Goal: Transaction & Acquisition: Purchase product/service

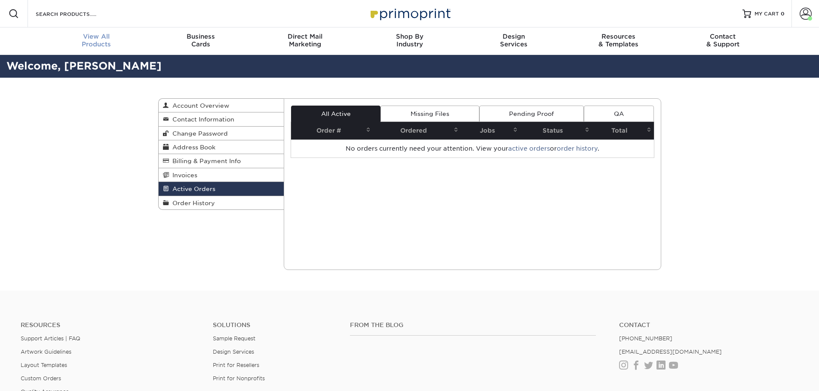
click at [99, 39] on span "View All" at bounding box center [96, 37] width 104 height 8
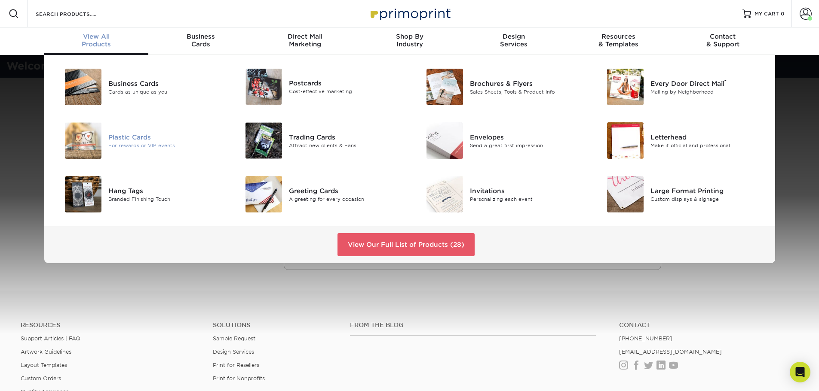
click at [130, 136] on div "Plastic Cards" at bounding box center [165, 136] width 114 height 9
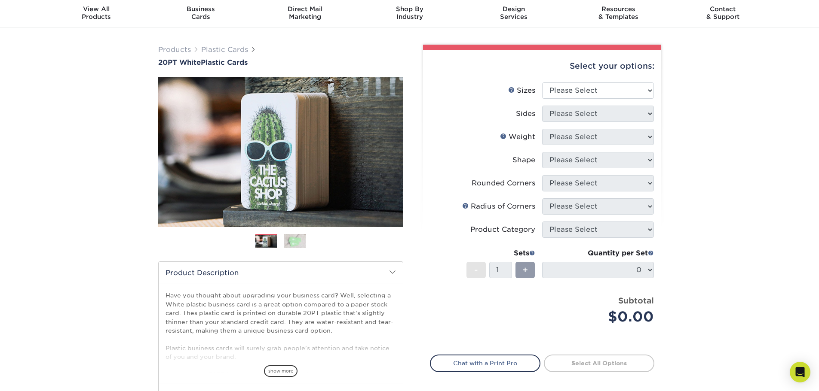
scroll to position [43, 0]
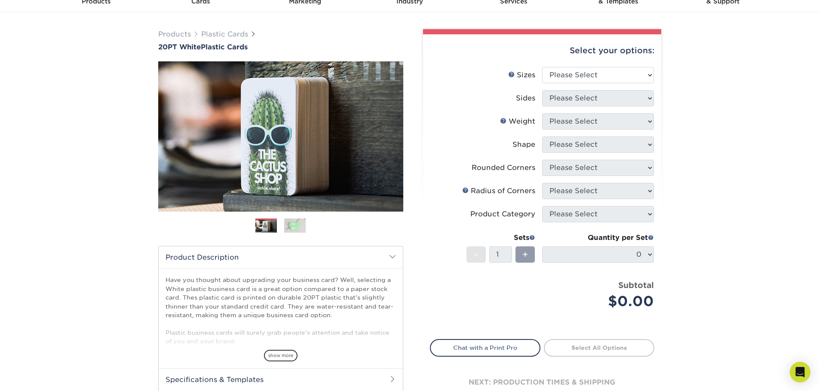
click at [789, 164] on div "Products Plastic Cards 20PT White Plastic Cards Previous Next and" at bounding box center [409, 241] width 819 height 459
click at [589, 73] on select "Please Select 2" x 3.5" 2" x 8" 2.12" x 3.375" 2.5" x 2.5" 4.25" x 6"" at bounding box center [598, 75] width 112 height 16
select select "2.00x3.50"
click at [542, 67] on select "Please Select 2" x 3.5" 2" x 8" 2.12" x 3.375" 2.5" x 2.5" 4.25" x 6"" at bounding box center [598, 75] width 112 height 16
click at [573, 100] on select "Please Select Print Both Sides Print Front Only" at bounding box center [598, 98] width 112 height 16
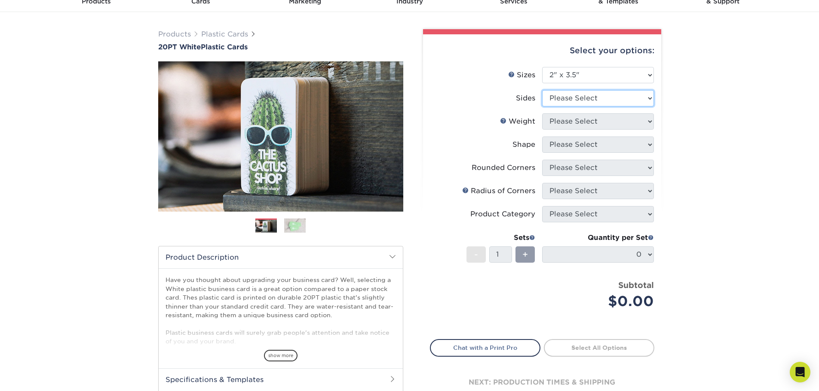
select select "13abbda7-1d64-4f25-8bb2-c179b224825d"
click at [542, 90] on select "Please Select Print Both Sides Print Front Only" at bounding box center [598, 98] width 112 height 16
click at [617, 119] on select "Please Select 20PT White Plastic" at bounding box center [598, 121] width 112 height 16
select select "20PT White Plastic"
click at [542, 113] on select "Please Select 20PT White Plastic" at bounding box center [598, 121] width 112 height 16
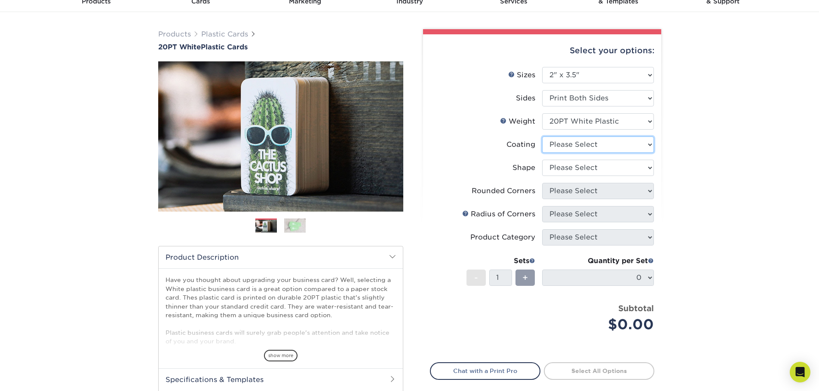
click at [605, 148] on select at bounding box center [598, 145] width 112 height 16
select select "3e7618de-abca-4bda-9f97-8b9129e913d8"
click at [542, 137] on select at bounding box center [598, 145] width 112 height 16
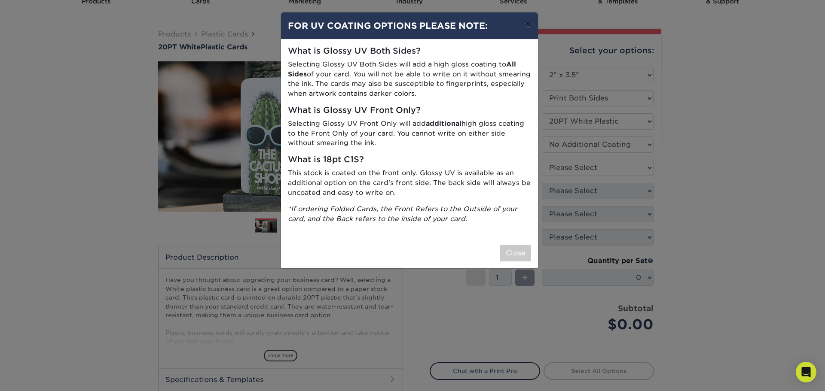
click at [525, 24] on button "×" at bounding box center [528, 24] width 20 height 24
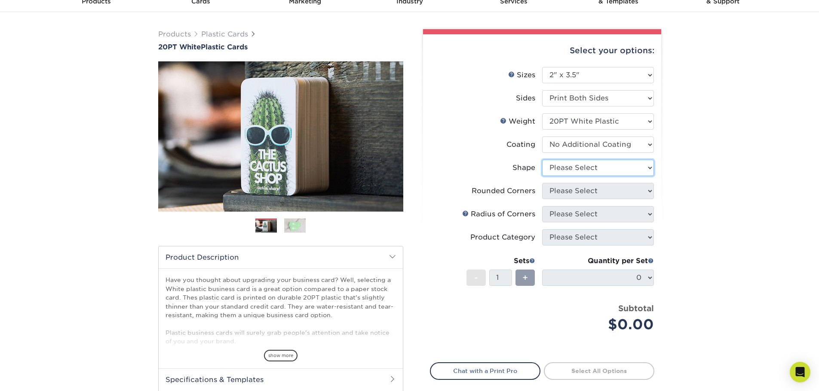
click at [586, 168] on select "Please Select Oval Standard" at bounding box center [598, 168] width 112 height 16
select select "standard"
click at [542, 160] on select "Please Select Oval Standard" at bounding box center [598, 168] width 112 height 16
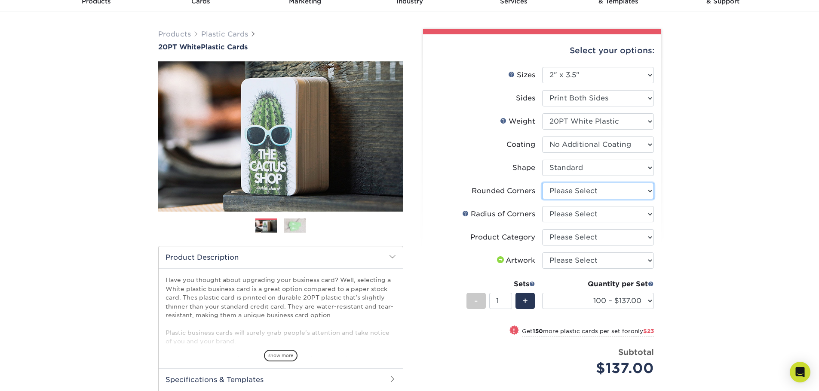
click at [588, 192] on select "Please Select Yes - Round 4 Corners" at bounding box center [598, 191] width 112 height 16
select select "7672df9e-0e0a-464d-8e1f-920c575e4da3"
click at [542, 183] on select "Please Select Yes - Round 4 Corners" at bounding box center [598, 191] width 112 height 16
click at [583, 214] on select "Please Select Rounded 1/8" Rounded 1/4"" at bounding box center [598, 214] width 112 height 16
select select "589680c7-ee9a-431b-9d12-d7aeb1386a97"
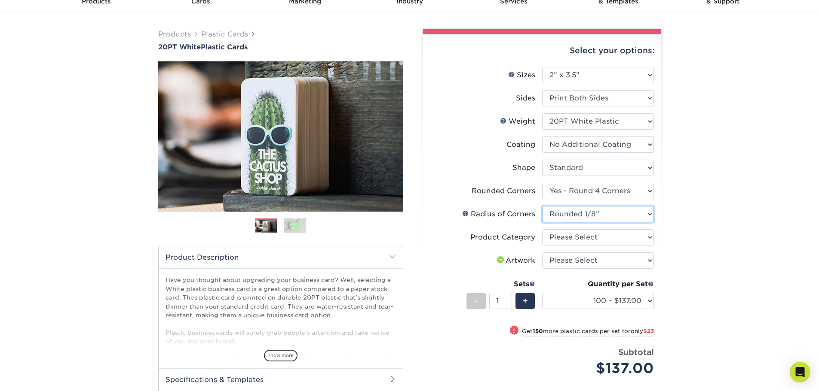
click at [542, 206] on select "Please Select Rounded 1/8" Rounded 1/4"" at bounding box center [598, 214] width 112 height 16
click at [593, 238] on select "Please Select Business Cards" at bounding box center [598, 237] width 112 height 16
select select "3b5148f1-0588-4f88-a218-97bcfdce65c1"
click at [542, 229] on select "Please Select Business Cards" at bounding box center [598, 237] width 112 height 16
click at [584, 260] on select "Please Select I will upload files I need a design - $100" at bounding box center [598, 261] width 112 height 16
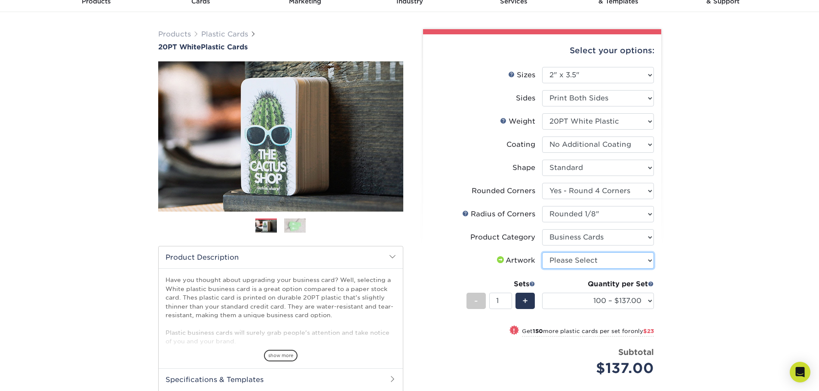
select select "upload"
click at [542, 253] on select "Please Select I will upload files I need a design - $100" at bounding box center [598, 261] width 112 height 16
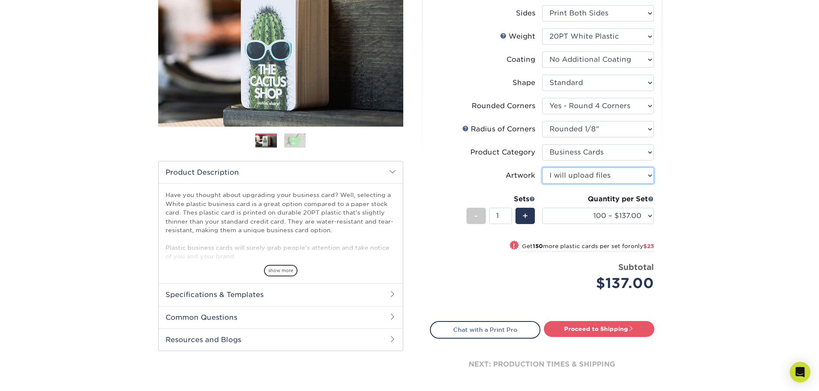
scroll to position [129, 0]
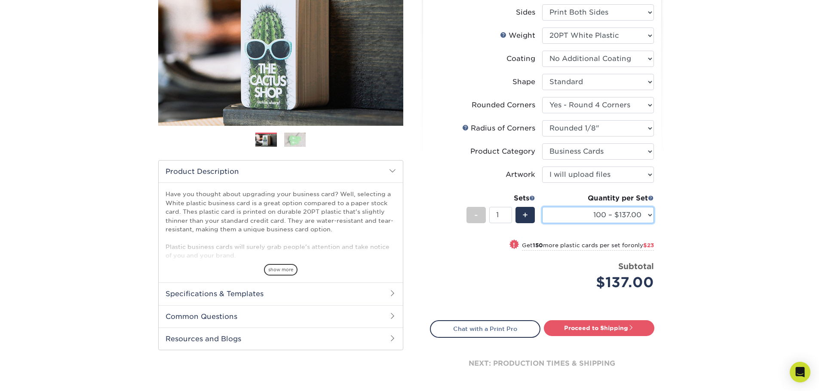
click at [645, 217] on select "100 – $137.00 250 – $160.00 500 – $195.00 1000 – $226.00 2500 – $540.00 5000 – …" at bounding box center [598, 215] width 112 height 16
select select "1000 – $226.00"
click at [542, 207] on select "100 – $137.00 250 – $160.00 500 – $195.00 1000 – $226.00 2500 – $540.00 5000 – …" at bounding box center [598, 215] width 112 height 16
click at [597, 328] on link "Proceed to Shipping" at bounding box center [599, 328] width 110 height 15
type input "Set 1"
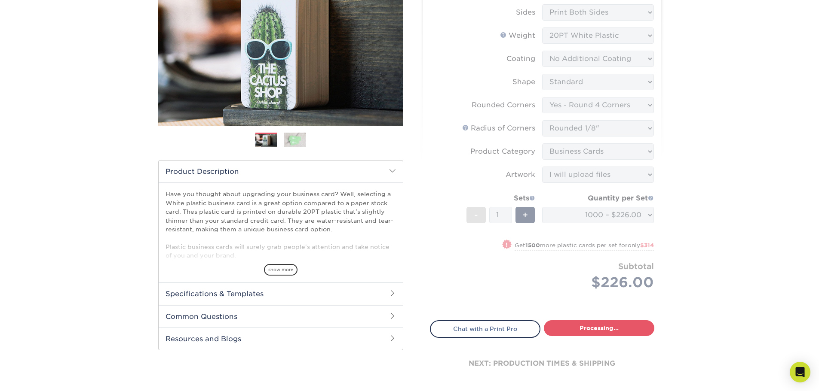
select select "a2e47ad0-6bc7-4aa6-94c5-dda1c3cfac49"
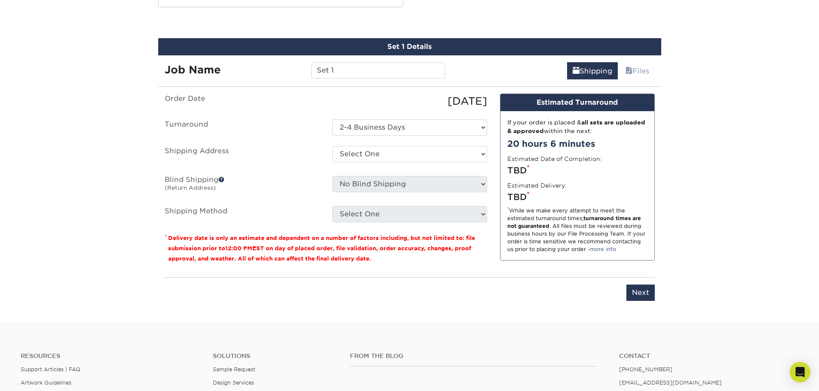
scroll to position [473, 0]
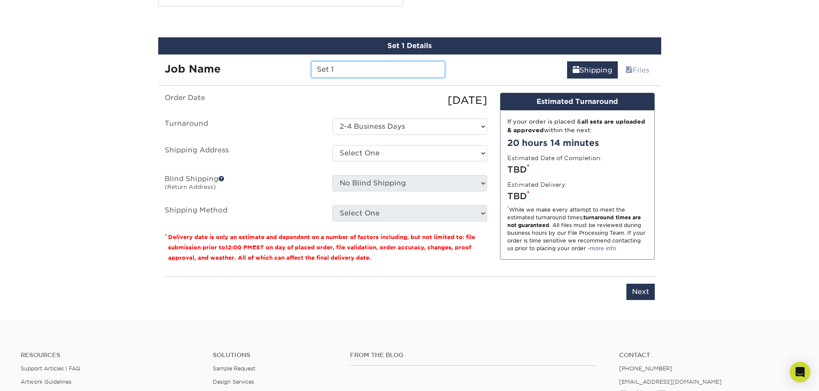
drag, startPoint x: 335, startPoint y: 71, endPoint x: 306, endPoint y: 76, distance: 29.2
click at [306, 75] on div "Set 1" at bounding box center [378, 69] width 147 height 16
type input "Portage 2025"
click at [379, 152] on select "Select One Raiders Wrestling Discount Card Abor View High School Acadiana Band …" at bounding box center [409, 153] width 155 height 16
select select "30182"
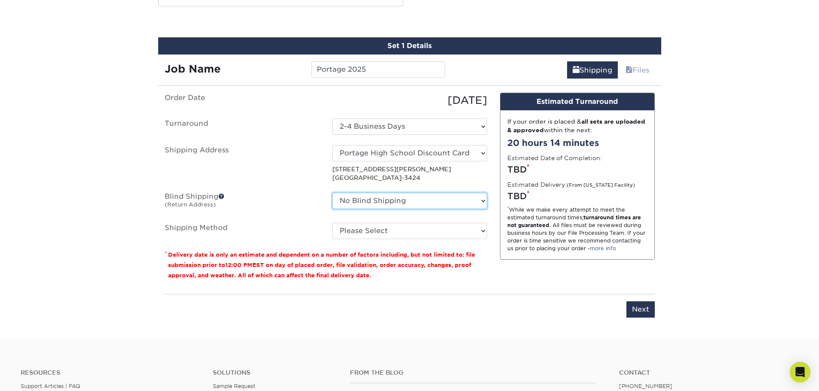
click at [405, 196] on select "No Blind Shipping Raiders Wrestling Discount Card Abor View High School Acadian…" at bounding box center [409, 201] width 155 height 16
select select "36841"
click at [332, 193] on select "No Blind Shipping Raiders Wrestling Discount Card Abor View High School Acadian…" at bounding box center [409, 201] width 155 height 16
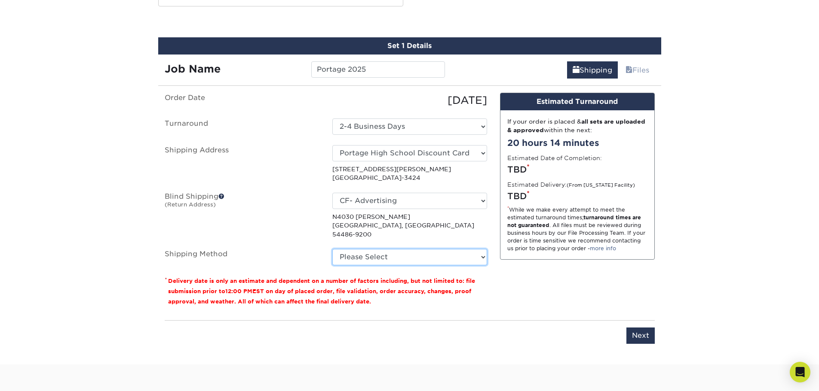
click at [380, 251] on select "Please Select Ground Shipping (+$8.96) 3 Day Shipping Service (+$27.61) 2 Day A…" at bounding box center [409, 257] width 155 height 16
select select "03"
click at [332, 249] on select "Please Select Ground Shipping (+$8.96) 3 Day Shipping Service (+$27.61) 2 Day A…" at bounding box center [409, 257] width 155 height 16
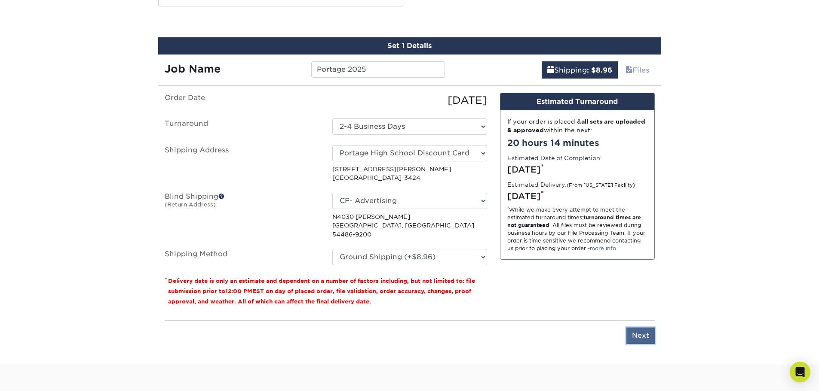
click at [637, 328] on input "Next" at bounding box center [640, 336] width 28 height 16
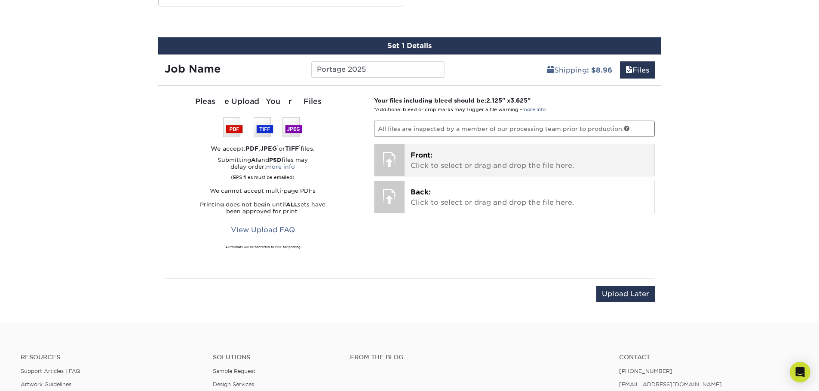
click at [470, 159] on p "Front: Click to select or drag and drop the file here." at bounding box center [529, 160] width 238 height 21
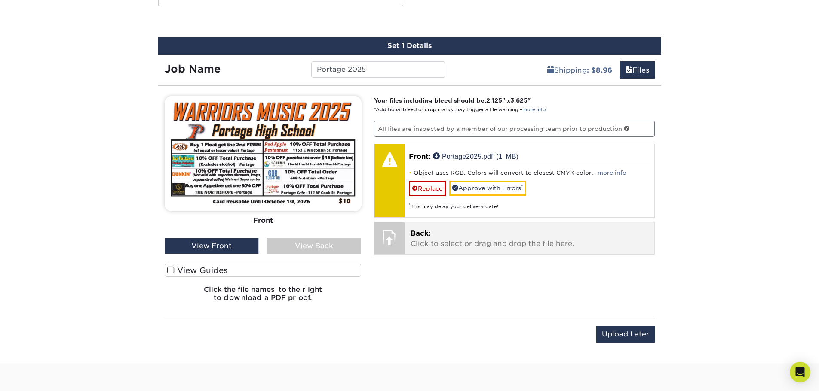
click at [511, 231] on p "Back: Click to select or drag and drop the file here." at bounding box center [529, 239] width 238 height 21
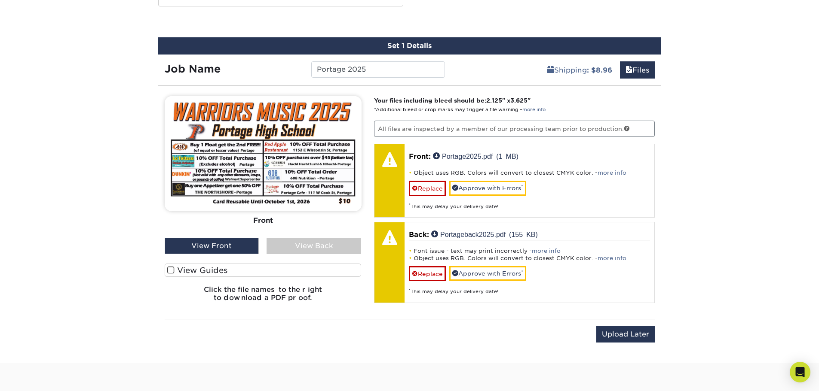
click at [301, 250] on div "View Back" at bounding box center [313, 246] width 95 height 16
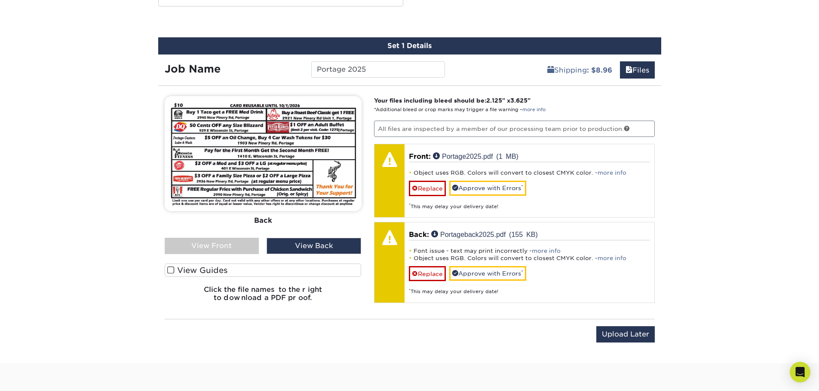
click at [237, 248] on div "View Front" at bounding box center [212, 246] width 95 height 16
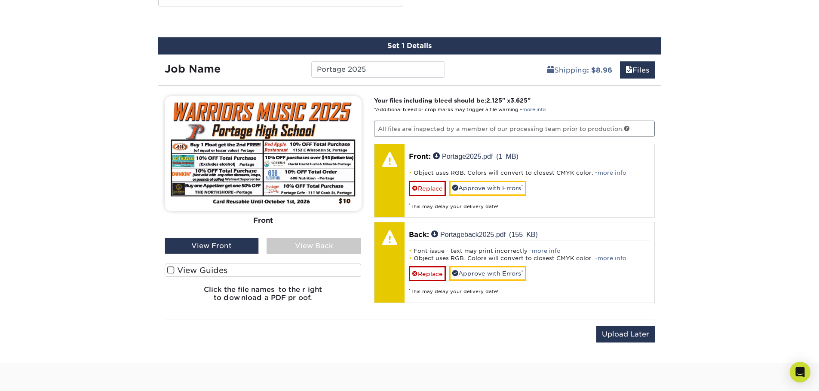
click at [305, 246] on div "View Back" at bounding box center [313, 246] width 95 height 16
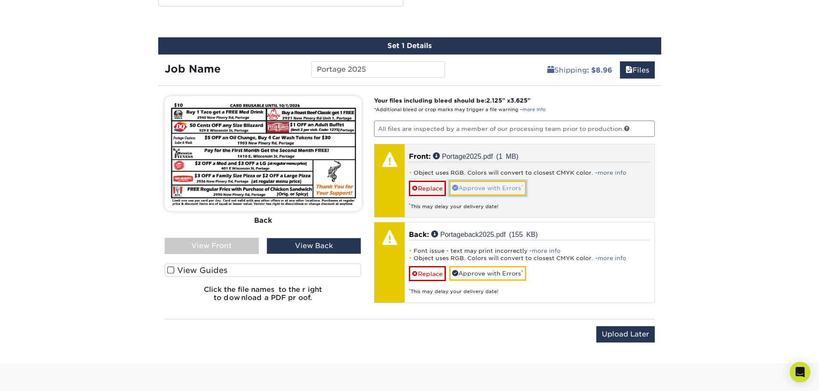
click at [481, 189] on link "Approve with Errors *" at bounding box center [487, 188] width 77 height 15
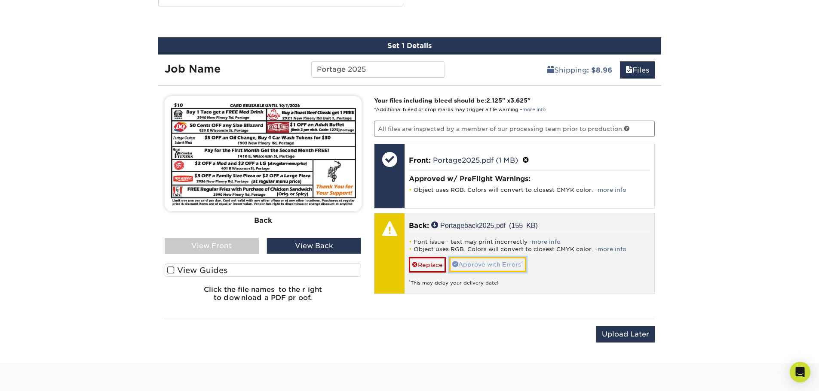
click at [486, 265] on link "Approve with Errors *" at bounding box center [487, 264] width 77 height 15
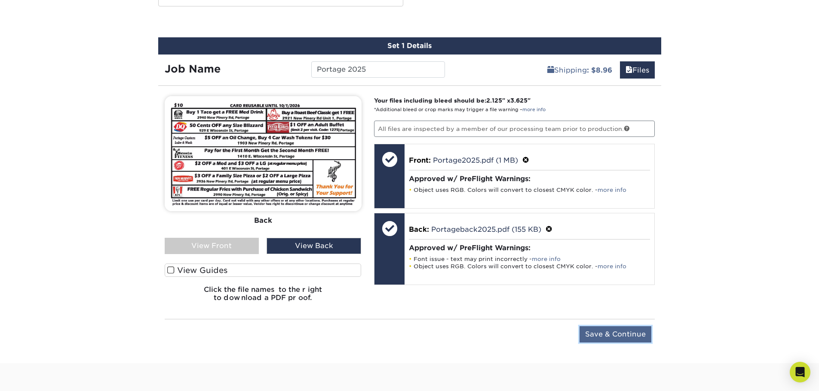
click at [612, 331] on input "Save & Continue" at bounding box center [615, 335] width 72 height 16
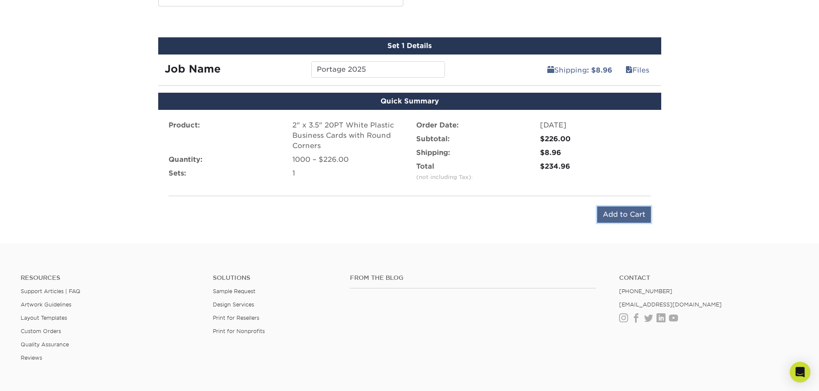
click at [620, 216] on input "Add to Cart" at bounding box center [624, 215] width 54 height 16
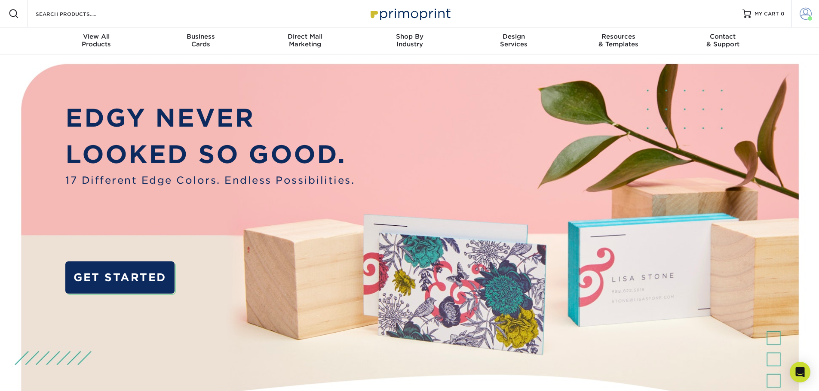
click at [806, 13] on span at bounding box center [805, 14] width 12 height 12
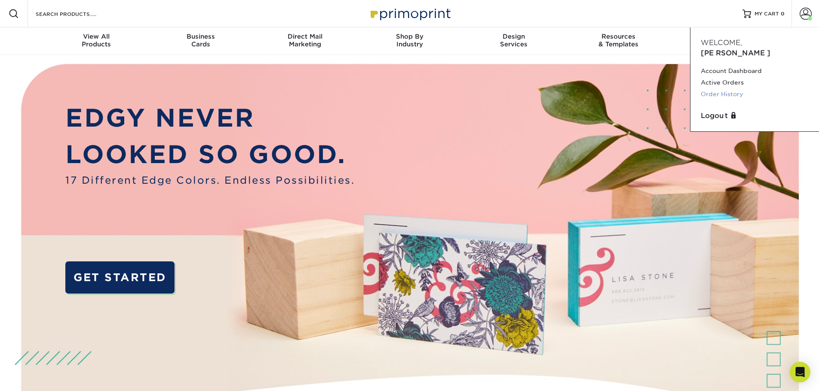
click at [714, 89] on link "Order History" at bounding box center [754, 95] width 108 height 12
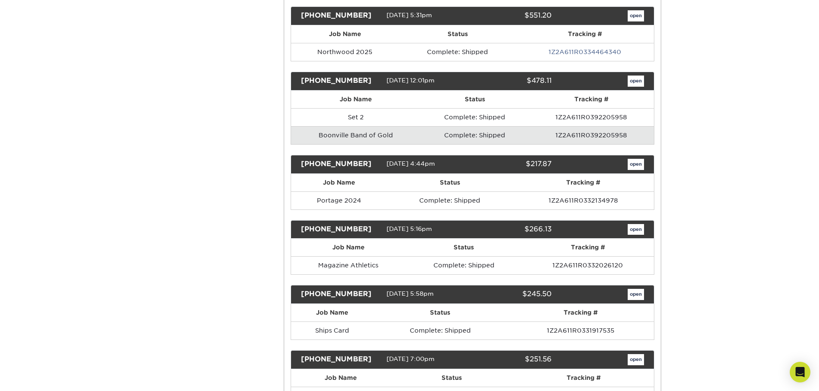
scroll to position [602, 0]
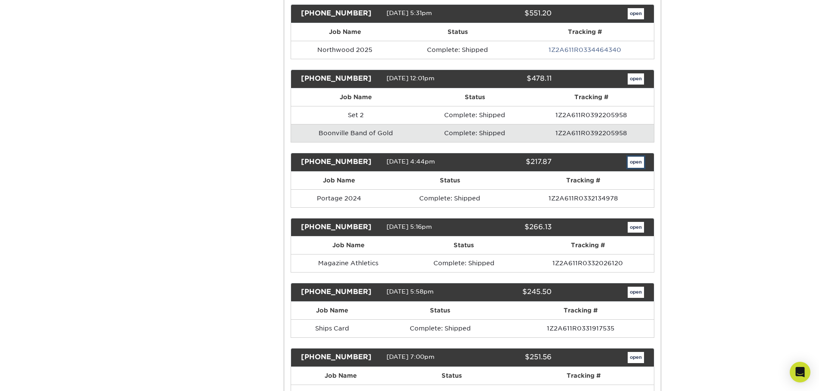
click at [635, 163] on link "open" at bounding box center [635, 162] width 16 height 11
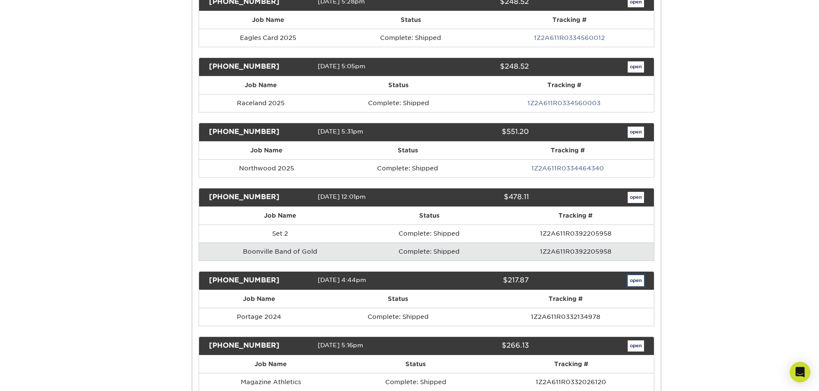
scroll to position [0, 0]
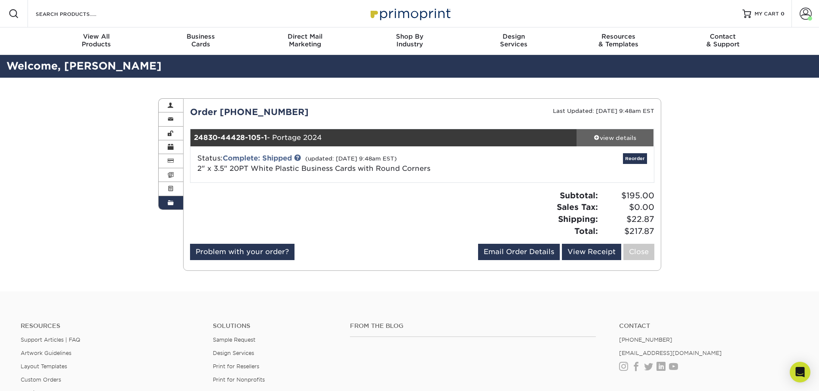
click at [619, 140] on div "view details" at bounding box center [614, 138] width 77 height 9
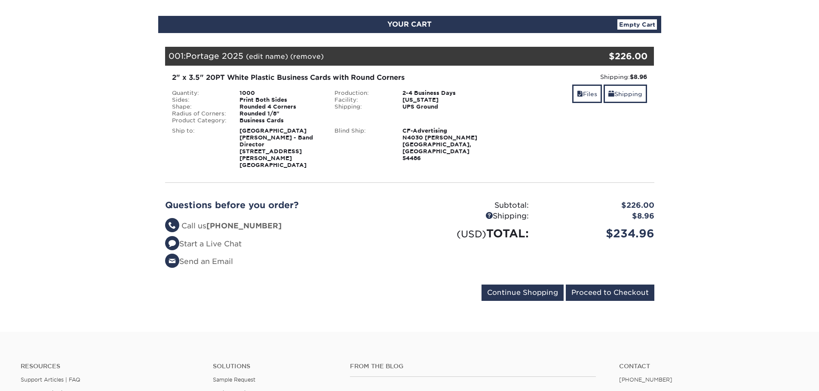
scroll to position [86, 0]
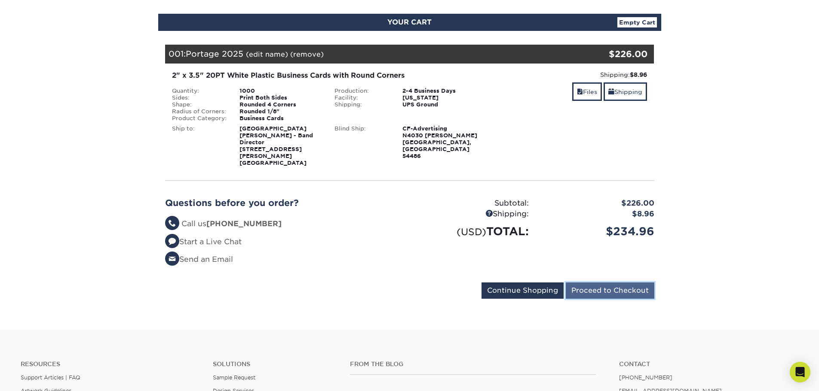
click at [606, 283] on input "Proceed to Checkout" at bounding box center [609, 291] width 89 height 16
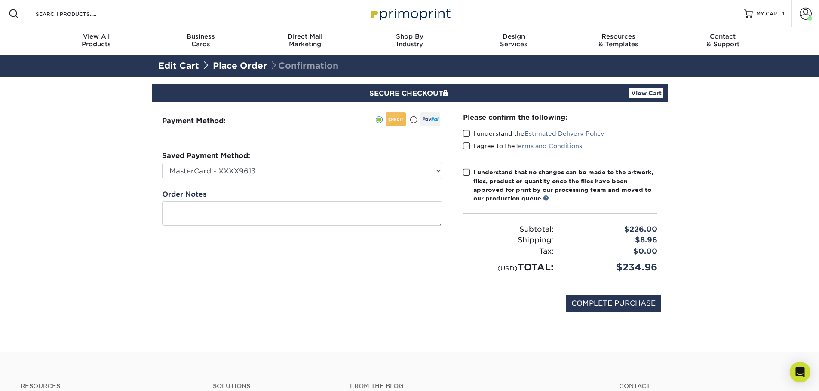
click at [467, 131] on span at bounding box center [466, 134] width 7 height 8
click at [0, 0] on input "I understand the Estimated Delivery Policy" at bounding box center [0, 0] width 0 height 0
click at [467, 146] on span at bounding box center [466, 146] width 7 height 8
click at [0, 0] on input "I agree to the Terms and Conditions" at bounding box center [0, 0] width 0 height 0
click at [469, 174] on span at bounding box center [466, 172] width 7 height 8
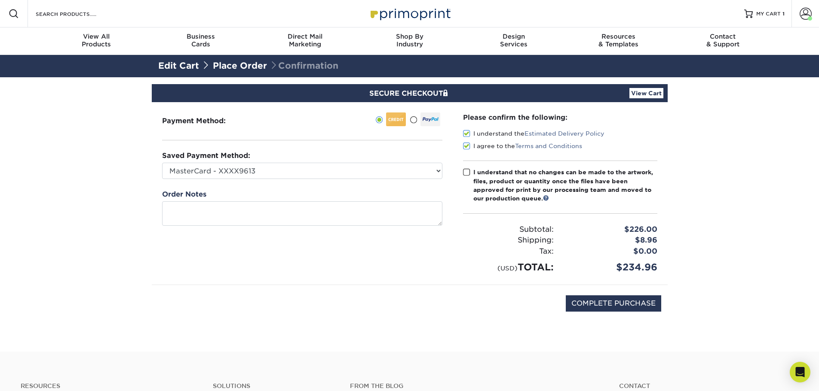
click at [0, 0] on input "I understand that no changes can be made to the artwork, files, product or quan…" at bounding box center [0, 0] width 0 height 0
click at [431, 174] on select "MasterCard - XXXX9613 MasterCard - XXXX9613 MasterCard - XXXX9613 MasterCard - …" at bounding box center [302, 171] width 280 height 16
click at [162, 163] on select "MasterCard - XXXX9613 MasterCard - XXXX9613 MasterCard - XXXX9613 MasterCard - …" at bounding box center [302, 171] width 280 height 16
click at [614, 304] on input "COMPLETE PURCHASE" at bounding box center [612, 304] width 95 height 16
type input "PROCESSING, PLEASE WAIT..."
